Goal: Find specific page/section

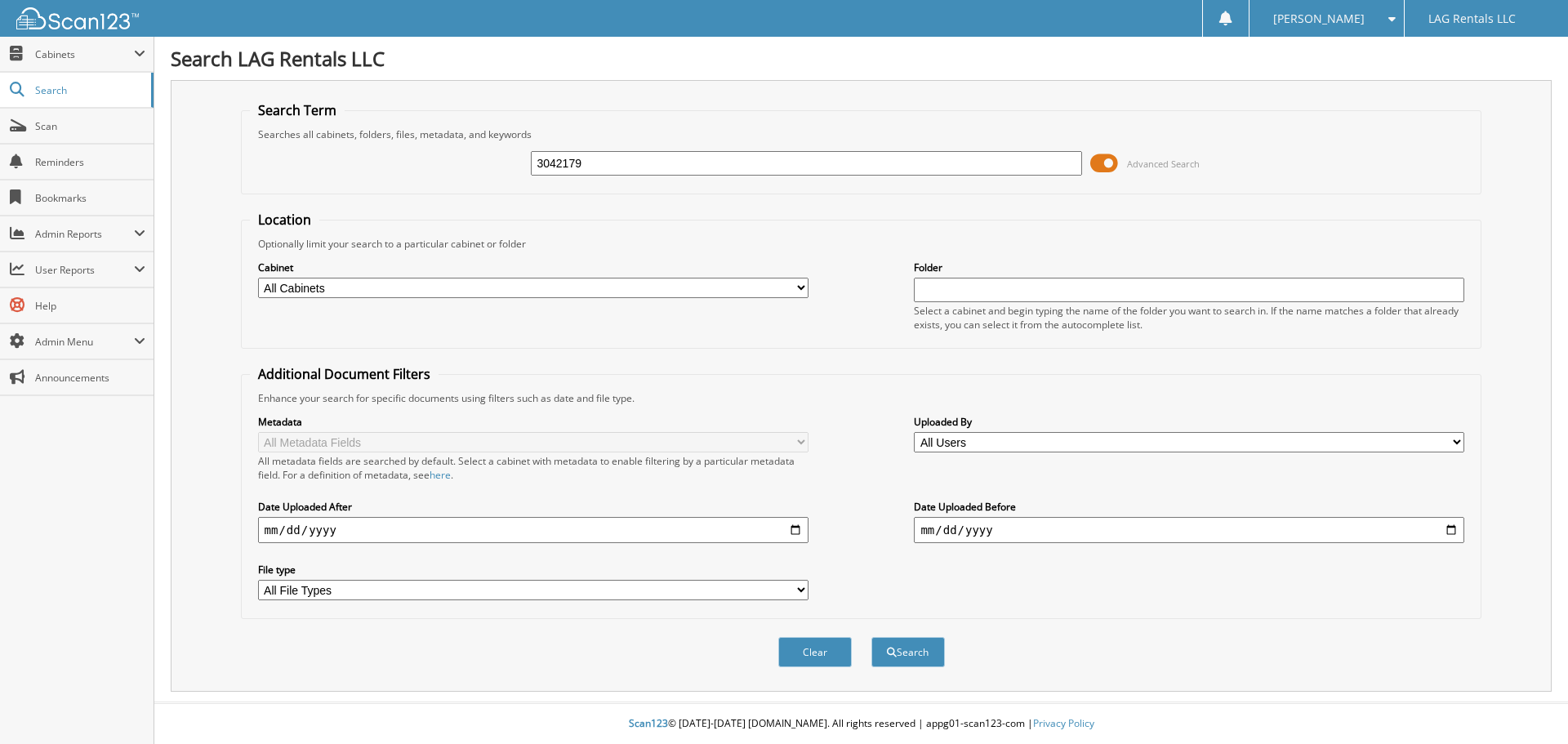
type input "3042179"
click at [871, 637] on button "Search" at bounding box center [907, 652] width 73 height 30
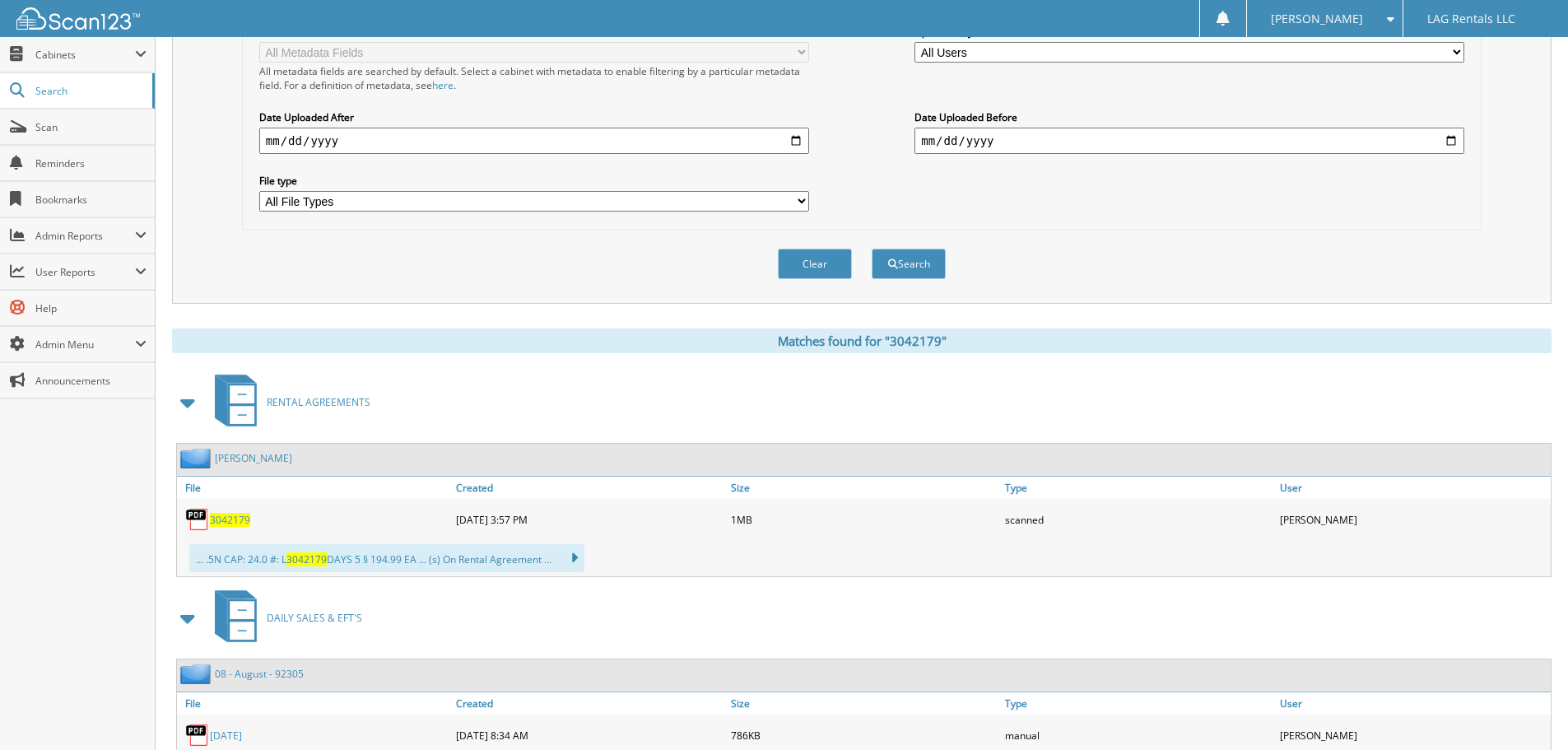
scroll to position [478, 0]
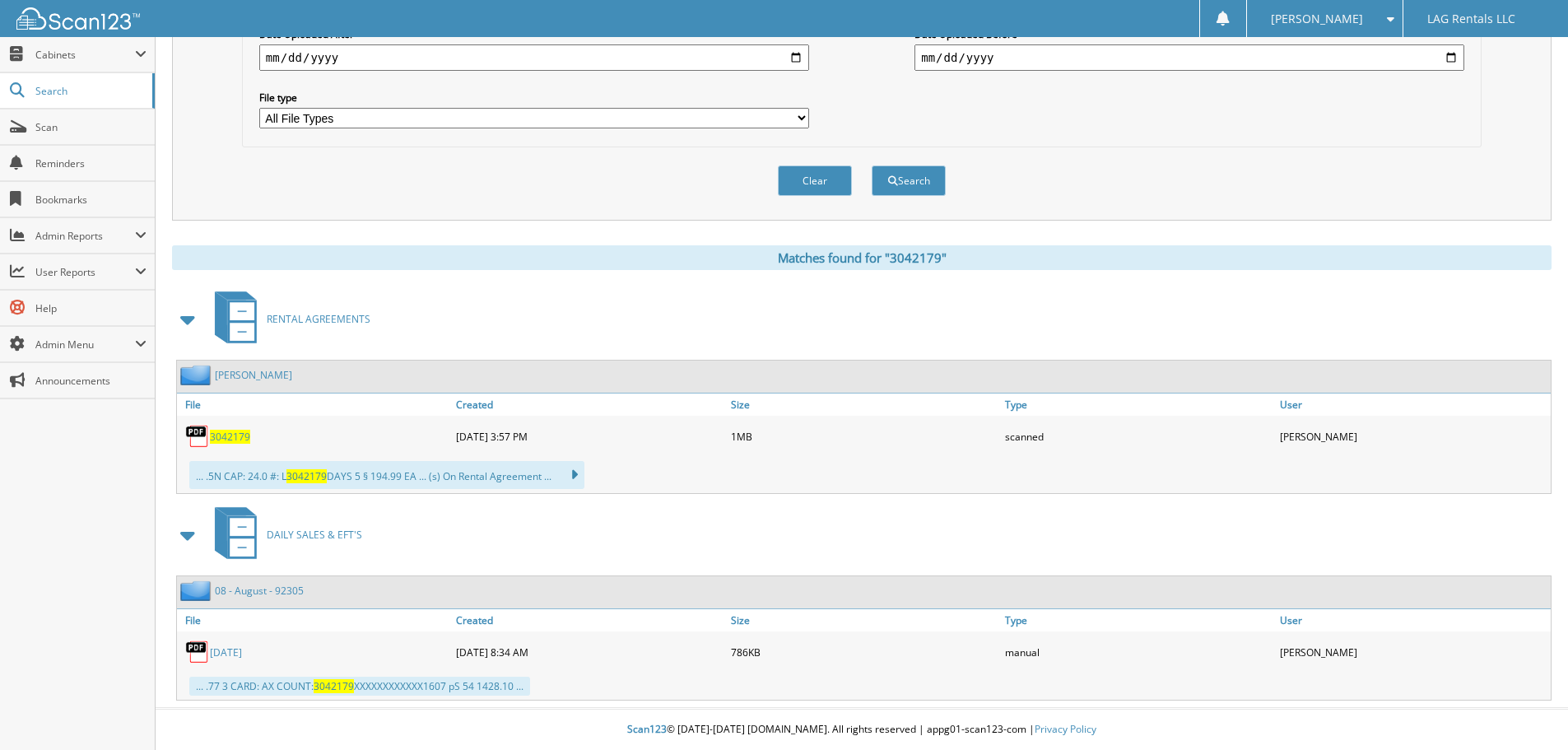
click at [226, 436] on span "3042179" at bounding box center [230, 436] width 40 height 14
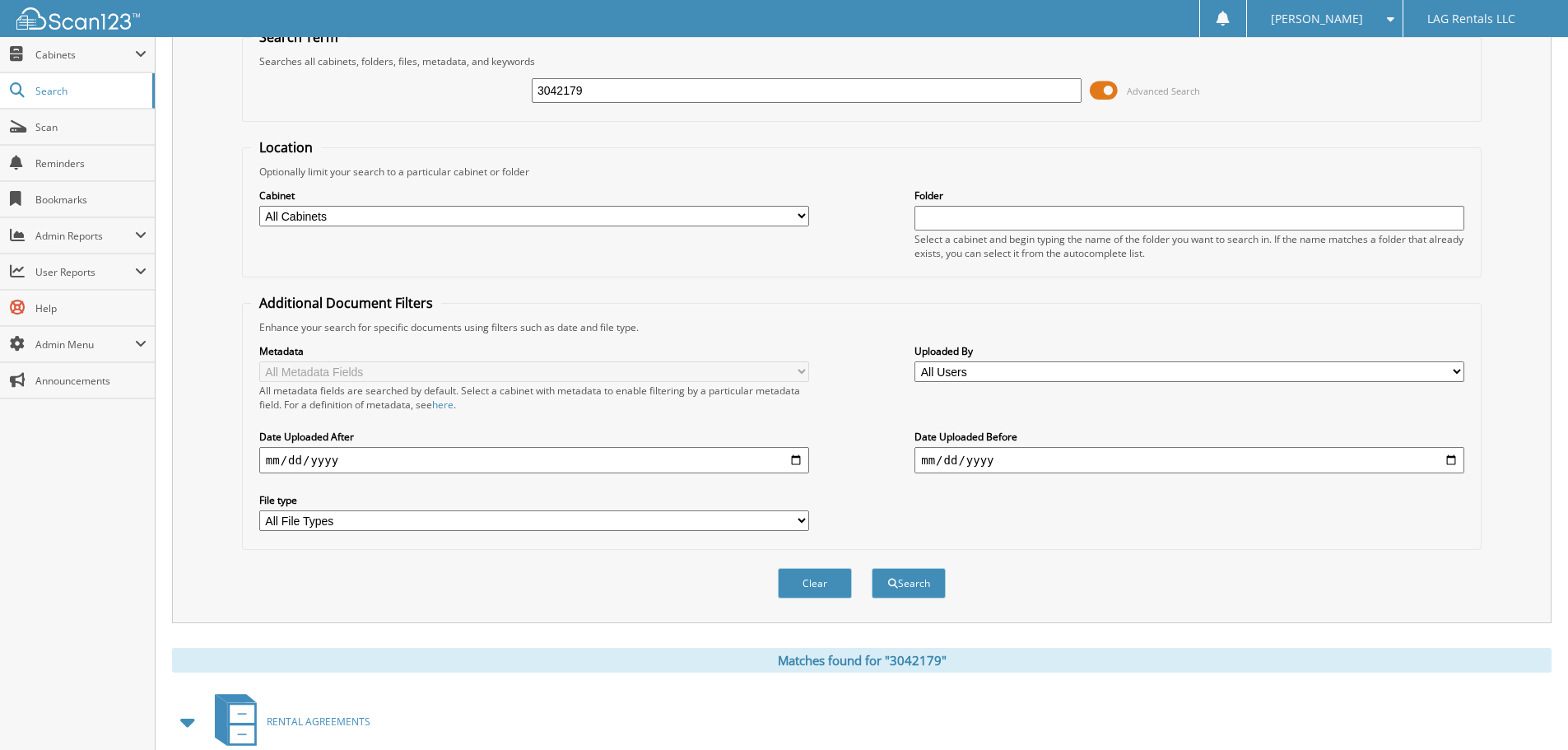
scroll to position [0, 0]
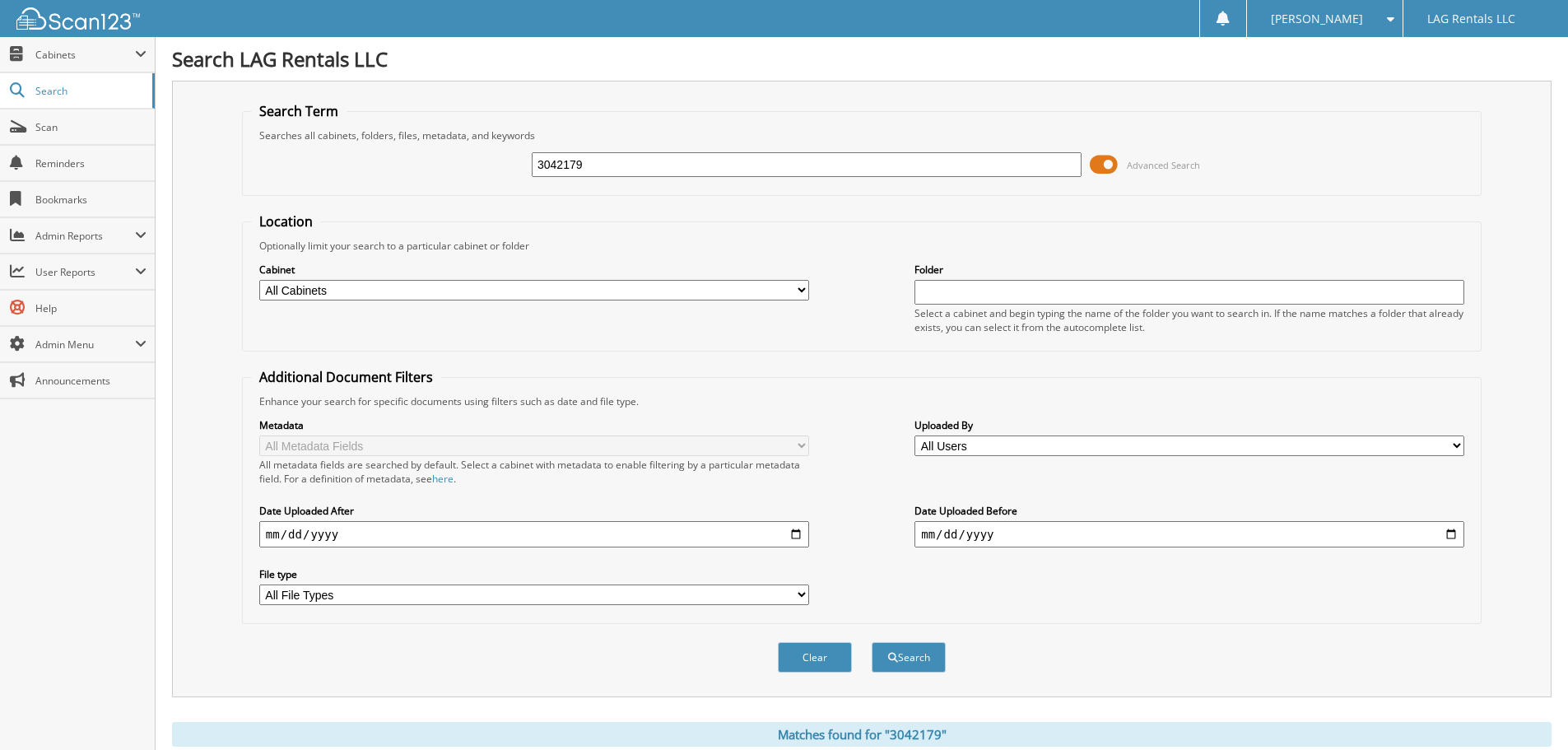
drag, startPoint x: 619, startPoint y: 158, endPoint x: 395, endPoint y: 174, distance: 224.6
click at [395, 174] on div "3042179 Advanced Search" at bounding box center [861, 164] width 1222 height 44
type input "1482006"
click at [871, 642] on button "Search" at bounding box center [908, 657] width 74 height 31
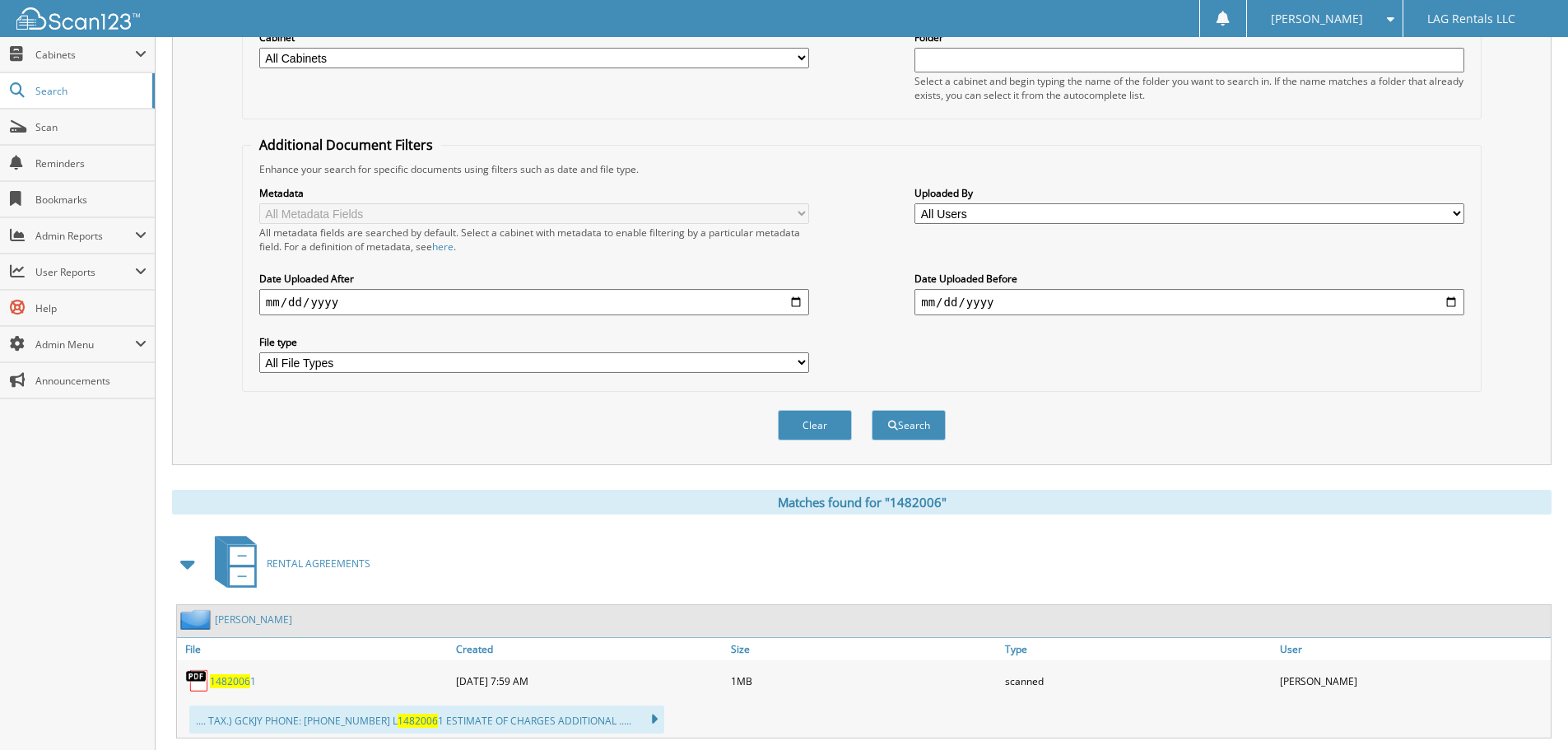
scroll to position [487, 0]
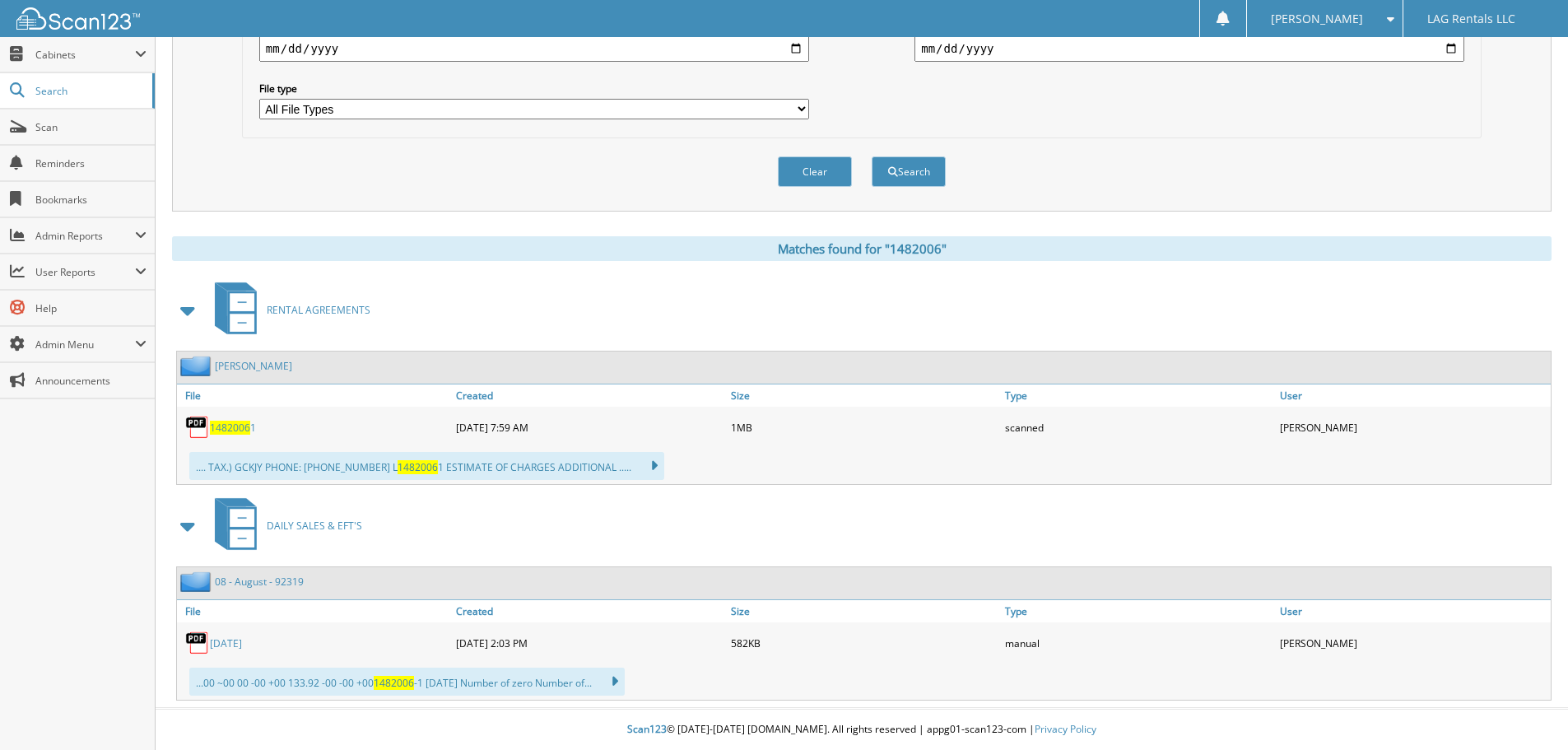
drag, startPoint x: 236, startPoint y: 426, endPoint x: 281, endPoint y: 429, distance: 45.1
click at [236, 426] on span "1482006" at bounding box center [230, 427] width 40 height 14
